Goal: Transaction & Acquisition: Purchase product/service

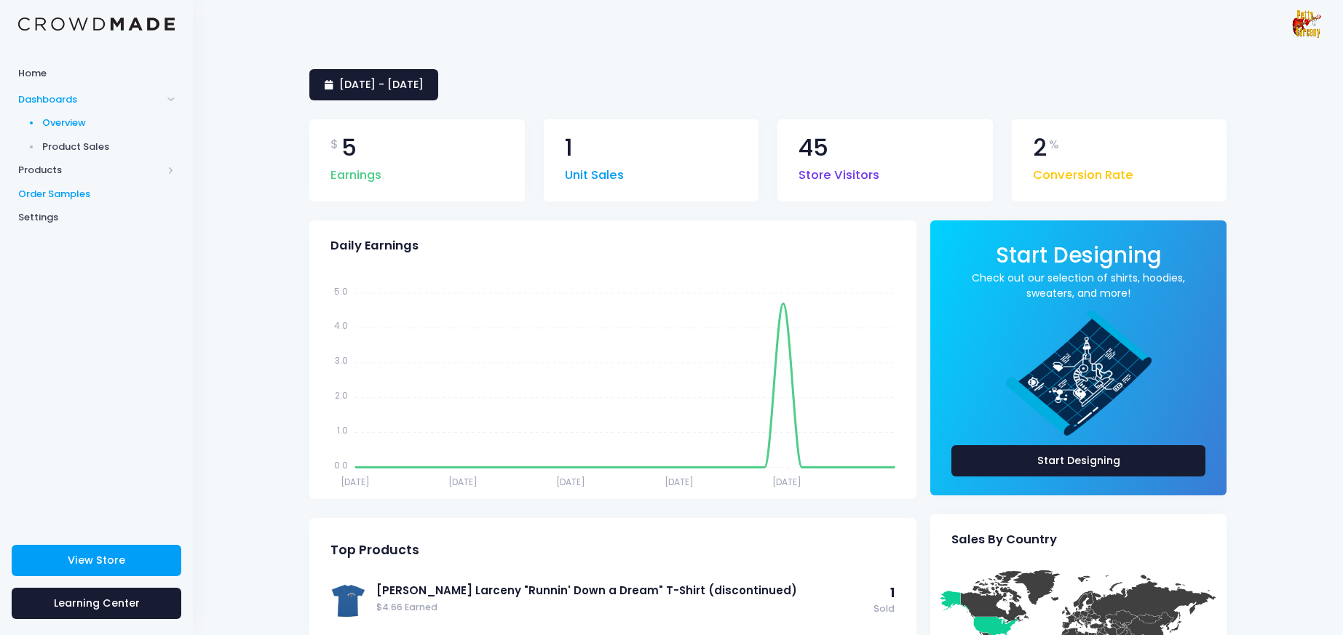
click at [61, 195] on span "Order Samples" at bounding box center [96, 194] width 157 height 15
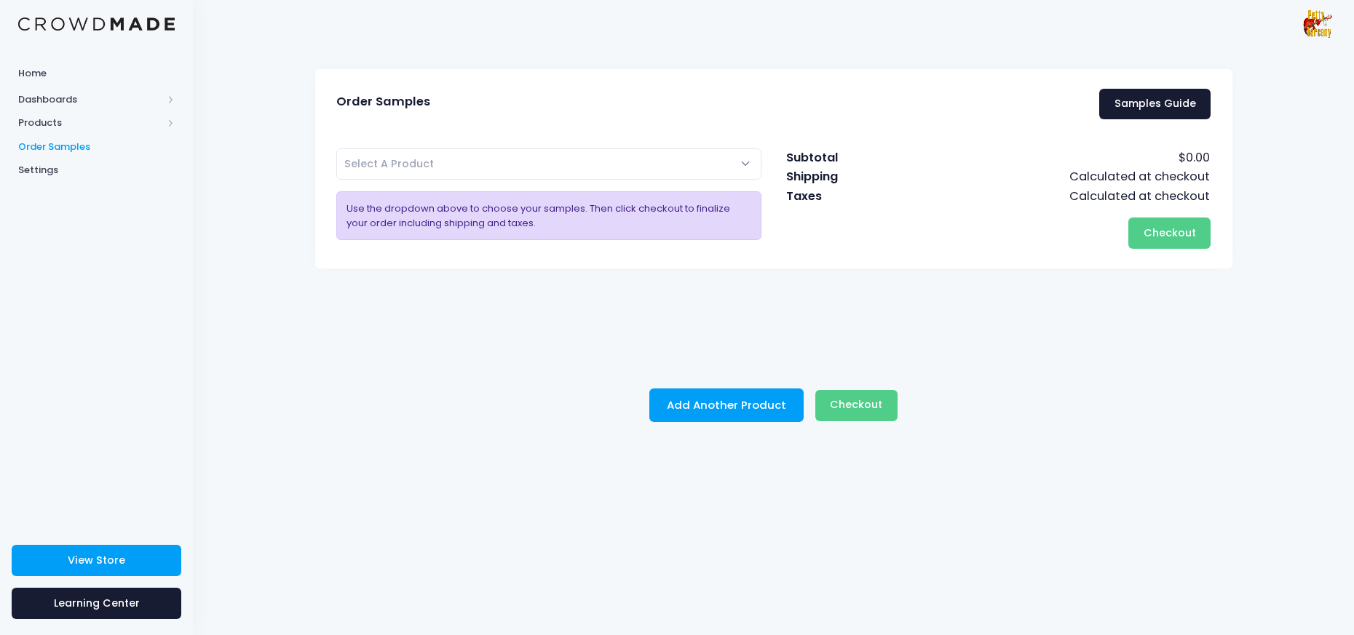
click at [502, 159] on span "Select A Product" at bounding box center [549, 163] width 426 height 31
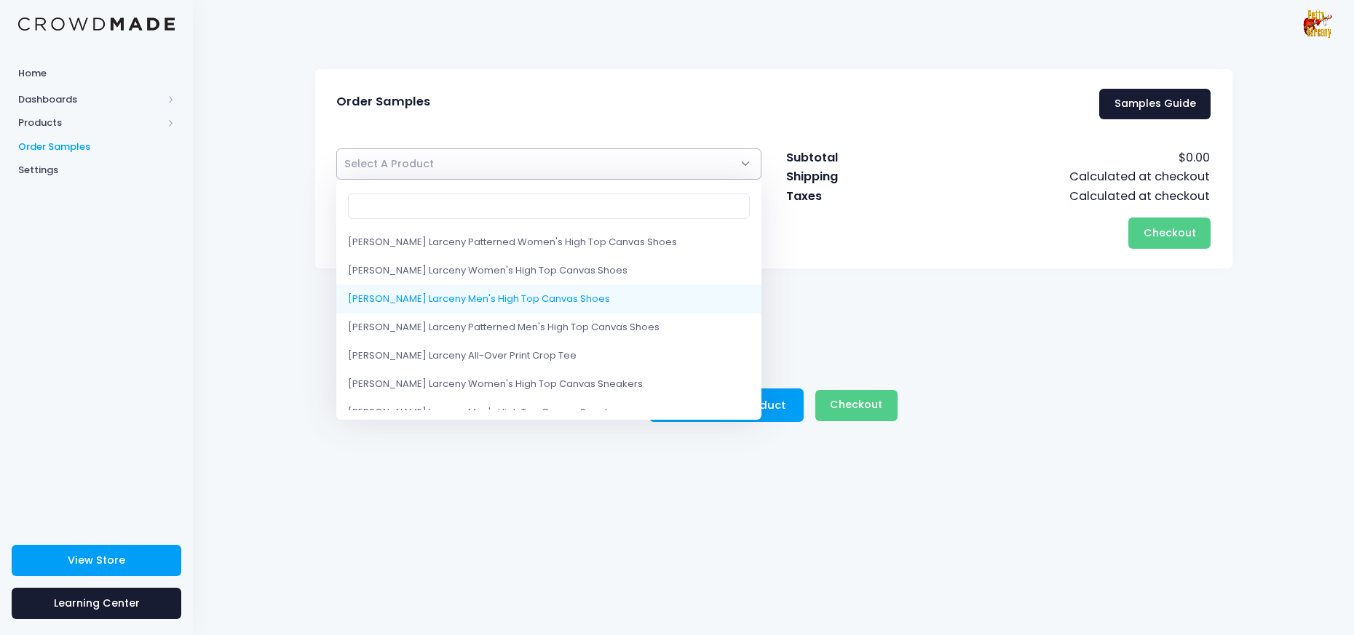
select select "10200793415954"
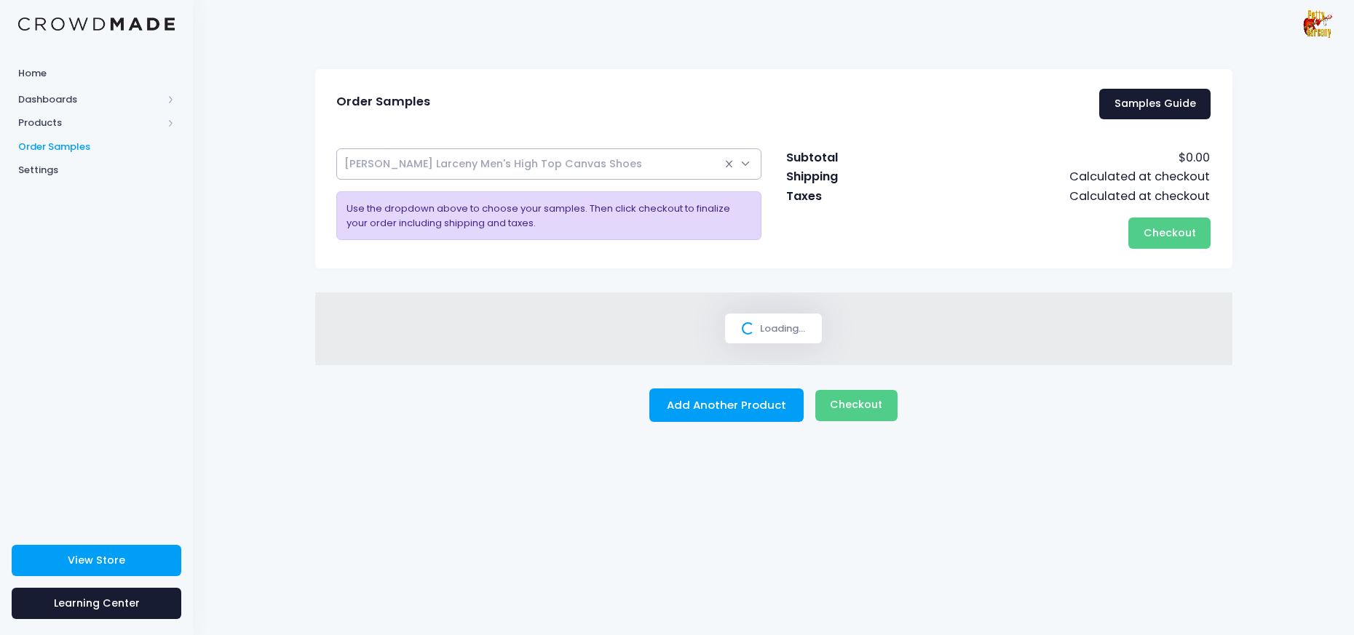
select select
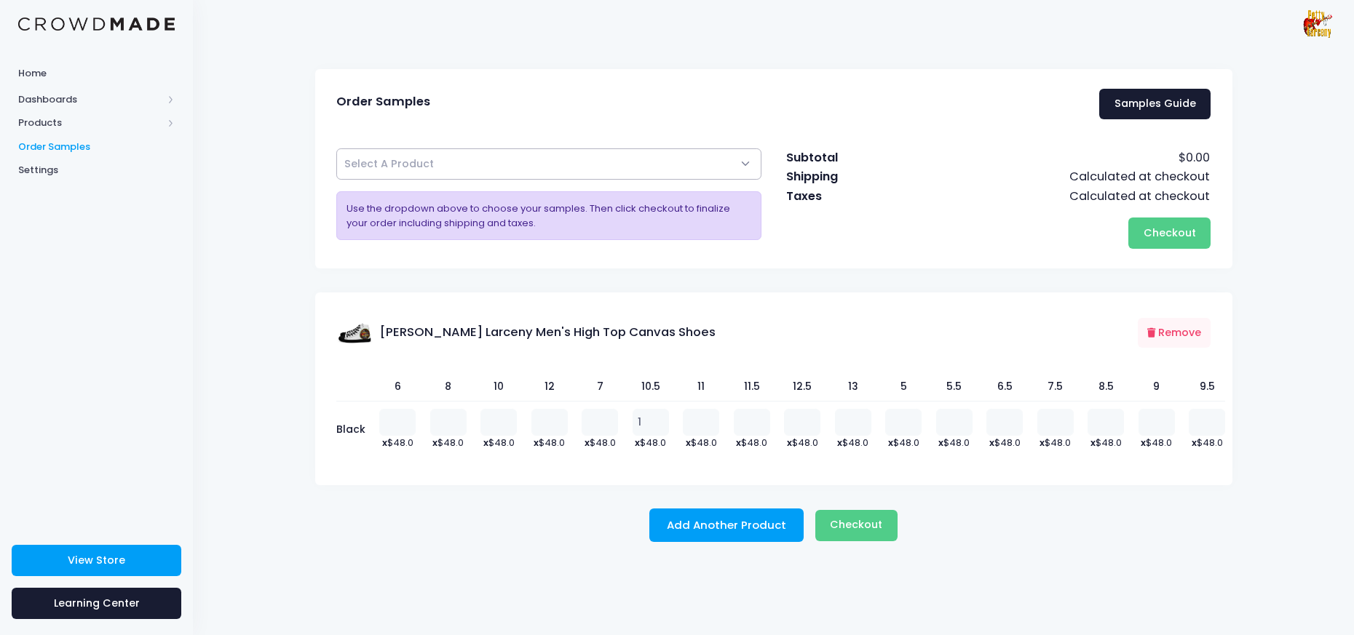
type input "1"
click at [657, 420] on input "1" at bounding box center [651, 422] width 36 height 26
click at [857, 530] on span "Checkout" at bounding box center [856, 525] width 52 height 15
